Goal: Information Seeking & Learning: Learn about a topic

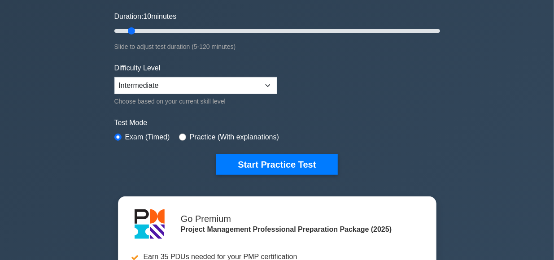
scroll to position [164, 0]
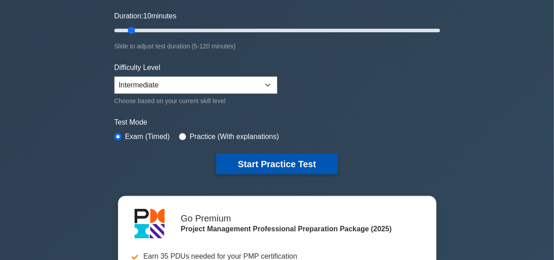
click at [260, 162] on button "Start Practice Test" at bounding box center [276, 164] width 121 height 21
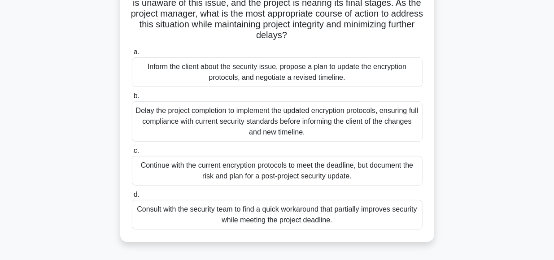
scroll to position [122, 0]
click at [288, 75] on div "Inform the client about the security issue, propose a plan to update the encryp…" at bounding box center [277, 72] width 291 height 30
click at [132, 54] on input "a. Inform the client about the security issue, propose a plan to update the enc…" at bounding box center [132, 51] width 0 height 6
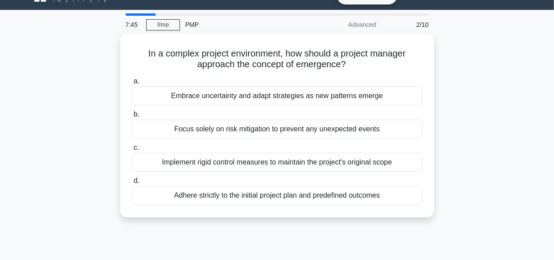
scroll to position [18, 0]
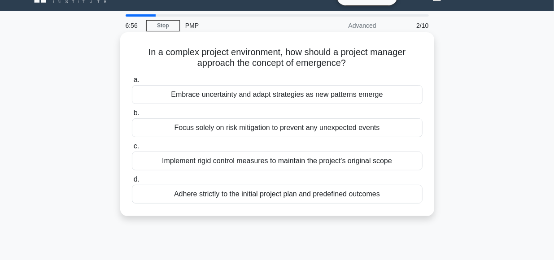
click at [290, 97] on div "Embrace uncertainty and adapt strategies as new patterns emerge" at bounding box center [277, 94] width 291 height 19
click at [132, 83] on input "a. Embrace uncertainty and adapt strategies as new patterns emerge" at bounding box center [132, 80] width 0 height 6
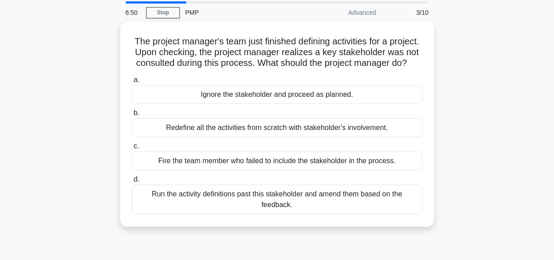
scroll to position [31, 0]
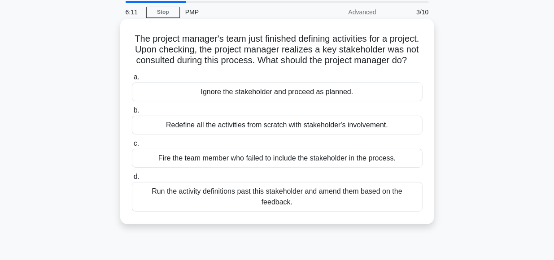
click at [340, 127] on div "Redefine all the activities from scratch with stakeholder's involvement." at bounding box center [277, 125] width 291 height 19
click at [132, 114] on input "b. Redefine all the activities from scratch with stakeholder's involvement." at bounding box center [132, 111] width 0 height 6
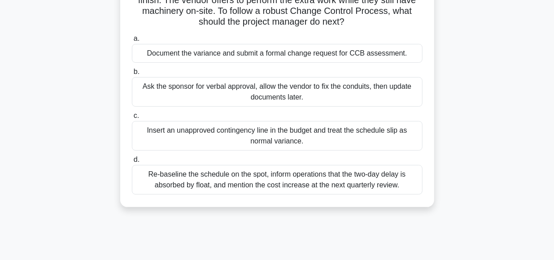
scroll to position [105, 0]
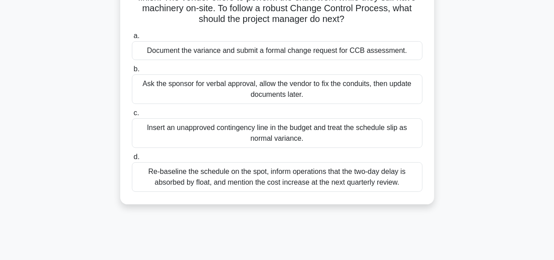
click at [268, 53] on div "Document the variance and submit a formal change request for CCB assessment." at bounding box center [277, 50] width 291 height 19
click at [132, 39] on input "a. Document the variance and submit a formal change request for CCB assessment." at bounding box center [132, 36] width 0 height 6
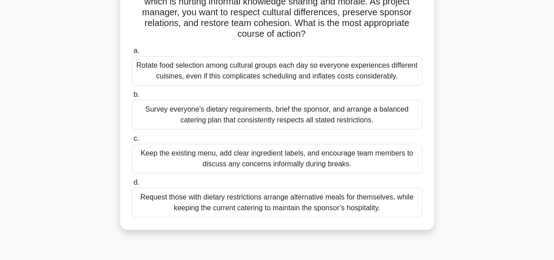
scroll to position [114, 0]
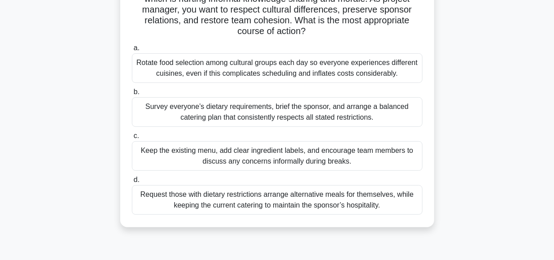
click at [306, 106] on div "Survey everyone’s dietary requirements, brief the sponsor, and arrange a balanc…" at bounding box center [277, 112] width 291 height 30
click at [132, 95] on input "b. Survey everyone’s dietary requirements, brief the sponsor, and arrange a bal…" at bounding box center [132, 92] width 0 height 6
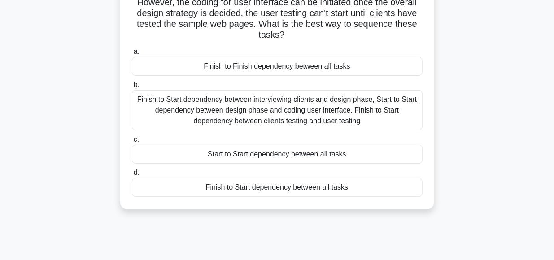
scroll to position [90, 0]
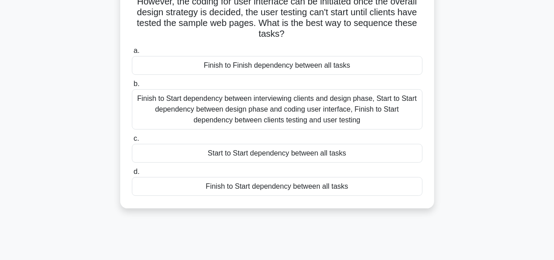
click at [269, 105] on div "Finish to Start dependency between interviewing clients and design phase, Start…" at bounding box center [277, 109] width 291 height 40
click at [132, 87] on input "b. Finish to Start dependency between interviewing clients and design phase, St…" at bounding box center [132, 84] width 0 height 6
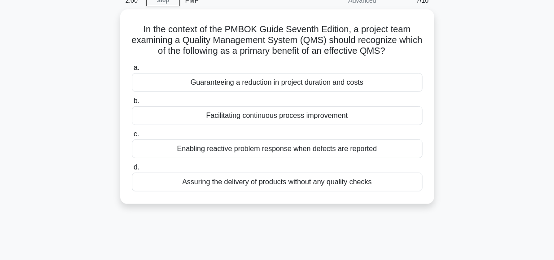
scroll to position [43, 0]
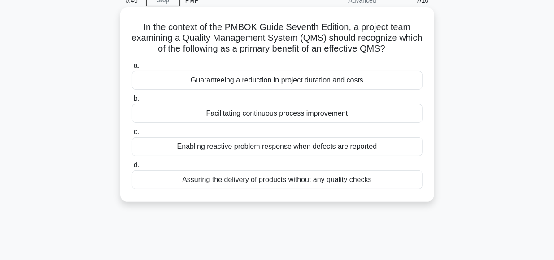
click at [320, 149] on div "Enabling reactive problem response when defects are reported" at bounding box center [277, 146] width 291 height 19
click at [132, 135] on input "c. Enabling reactive problem response when defects are reported" at bounding box center [132, 132] width 0 height 6
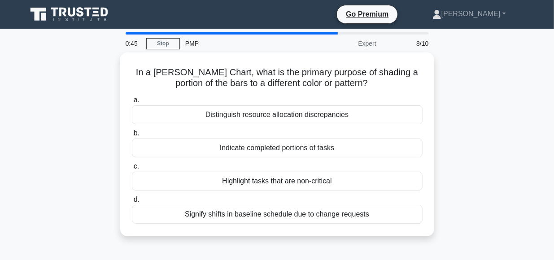
scroll to position [0, 0]
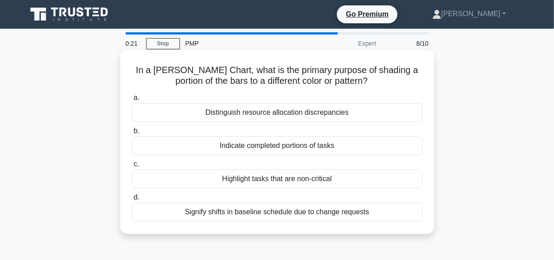
click at [244, 214] on div "Signify shifts in baseline schedule due to change requests" at bounding box center [277, 212] width 291 height 19
click at [132, 201] on input "d. Signify shifts in baseline schedule due to change requests" at bounding box center [132, 198] width 0 height 6
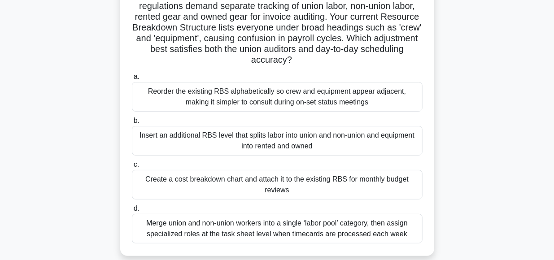
scroll to position [75, 0]
click at [211, 142] on div "Insert an additional RBS level that splits labor into union and non-union and e…" at bounding box center [277, 141] width 291 height 30
click at [132, 123] on input "b. Insert an additional RBS level that splits labor into union and non-union an…" at bounding box center [132, 121] width 0 height 6
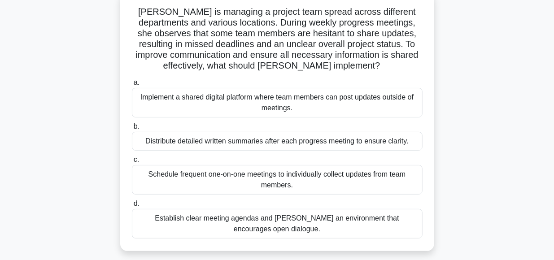
scroll to position [59, 0]
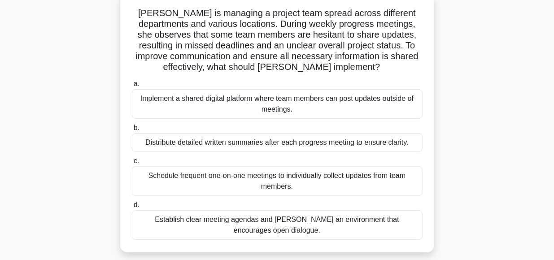
drag, startPoint x: 215, startPoint y: 198, endPoint x: 460, endPoint y: 139, distance: 252.1
click at [460, 139] on div "Maria is managing a project team spread across different departments and variou…" at bounding box center [278, 128] width 512 height 270
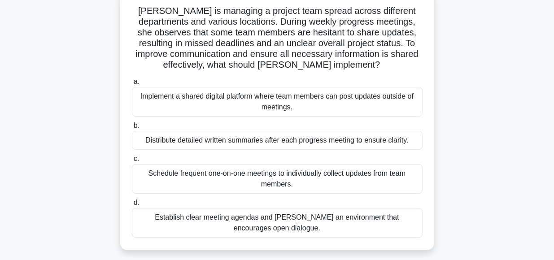
click at [387, 143] on div "Distribute detailed written summaries after each progress meeting to ensure cla…" at bounding box center [277, 140] width 291 height 19
click at [132, 129] on input "b. Distribute detailed written summaries after each progress meeting to ensure …" at bounding box center [132, 126] width 0 height 6
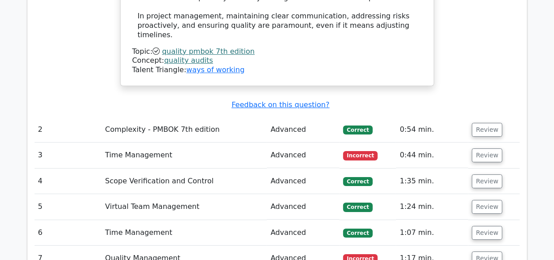
scroll to position [1430, 0]
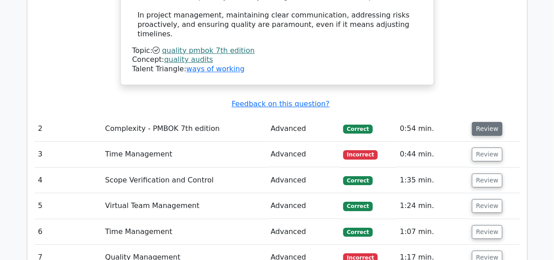
click at [480, 122] on button "Review" at bounding box center [487, 129] width 31 height 14
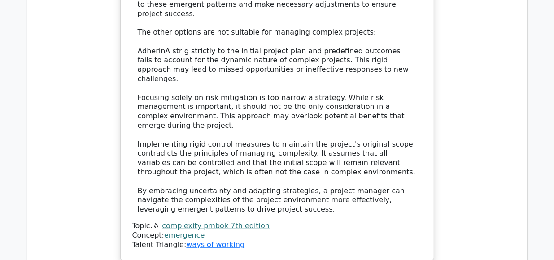
scroll to position [1841, 0]
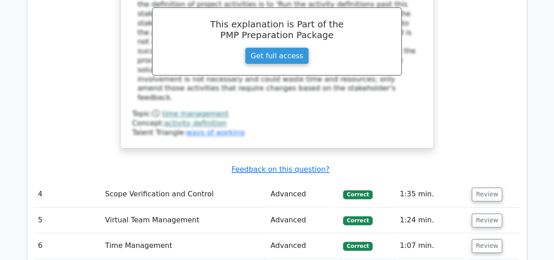
scroll to position [2392, 0]
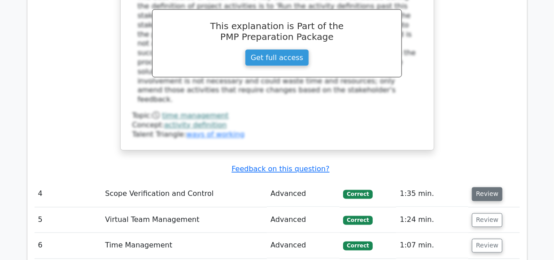
click at [485, 187] on button "Review" at bounding box center [487, 194] width 31 height 14
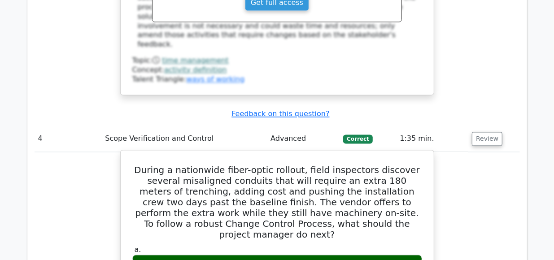
scroll to position [2446, 0]
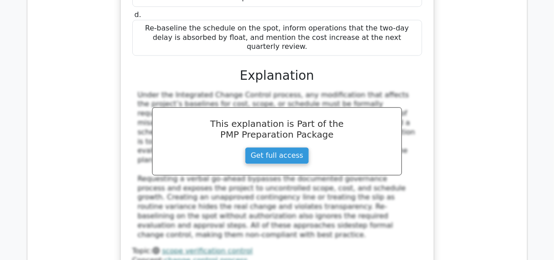
scroll to position [2806, 0]
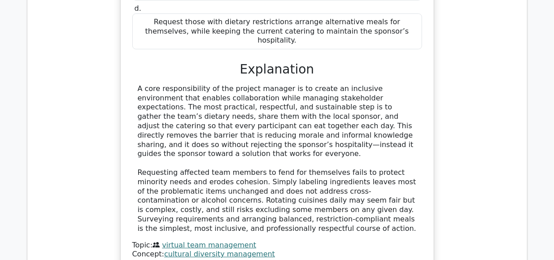
scroll to position [3386, 0]
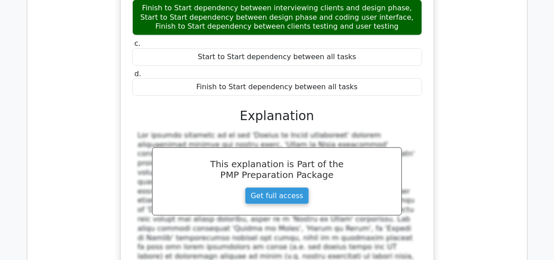
scroll to position [3848, 0]
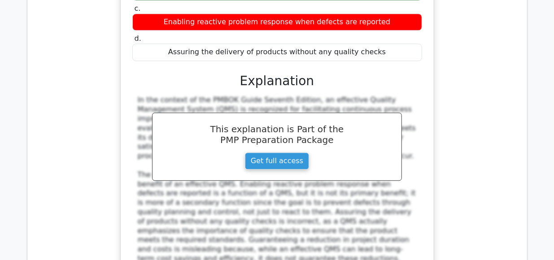
scroll to position [4340, 0]
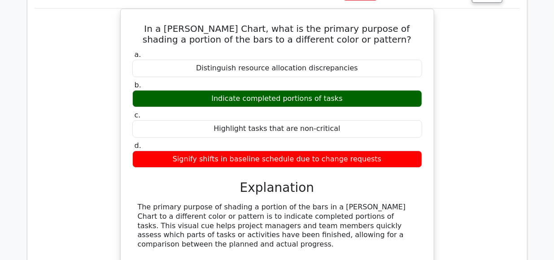
scroll to position [4722, 0]
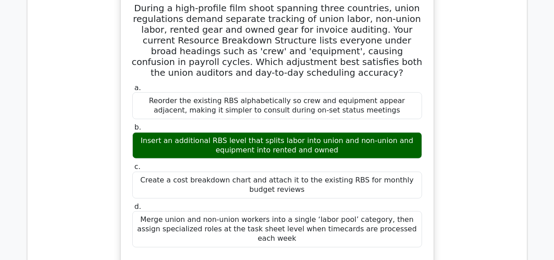
scroll to position [5189, 0]
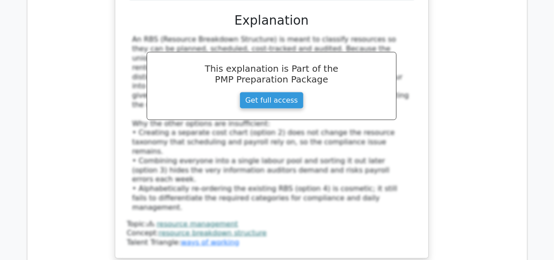
scroll to position [5436, 0]
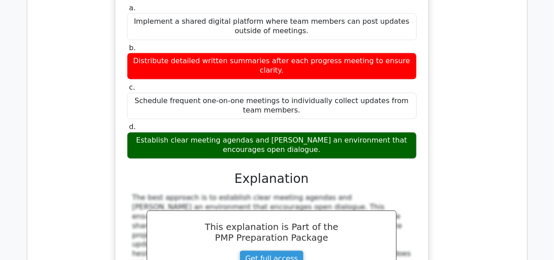
scroll to position [5993, 0]
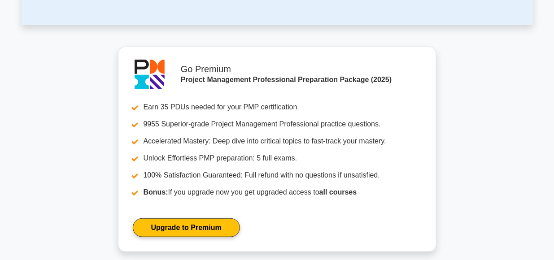
scroll to position [297, 0]
